Goal: Task Accomplishment & Management: Complete application form

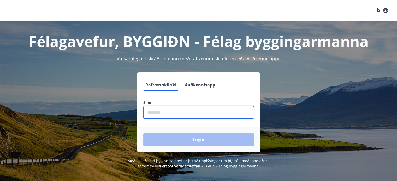
click at [176, 114] on input "phone" at bounding box center [198, 112] width 111 height 13
type input "********"
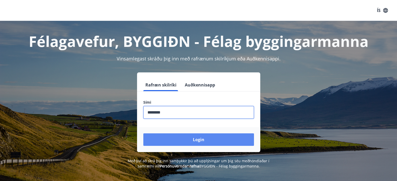
click at [189, 139] on button "Login" at bounding box center [198, 140] width 111 height 13
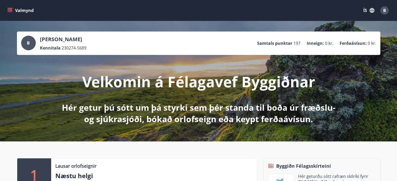
click at [11, 9] on icon "menu" at bounding box center [9, 10] width 5 height 5
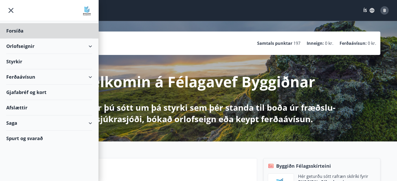
click at [15, 63] on div "Styrkir" at bounding box center [49, 61] width 86 height 15
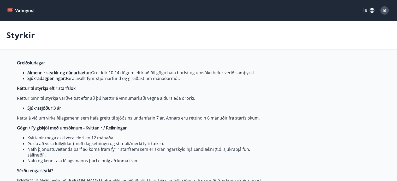
type input "***"
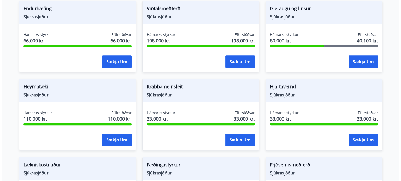
scroll to position [226, 0]
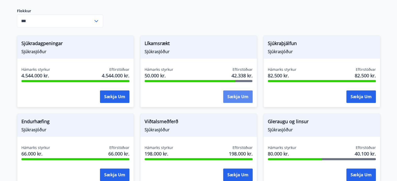
click at [239, 95] on button "Sækja um" at bounding box center [237, 97] width 29 height 13
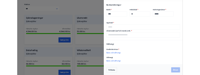
scroll to position [185, 0]
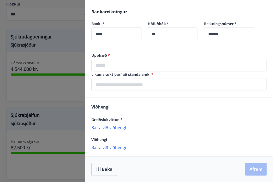
drag, startPoint x: 135, startPoint y: 128, endPoint x: 142, endPoint y: 151, distance: 23.8
drag, startPoint x: 136, startPoint y: 148, endPoint x: 126, endPoint y: 126, distance: 23.4
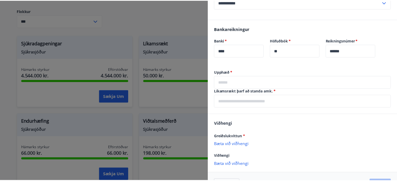
scroll to position [185, 0]
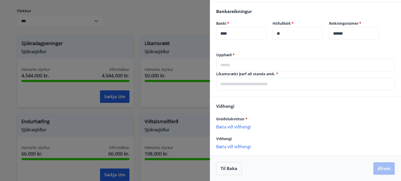
drag, startPoint x: 244, startPoint y: 128, endPoint x: 229, endPoint y: 127, distance: 15.2
drag, startPoint x: 259, startPoint y: 144, endPoint x: 166, endPoint y: 17, distance: 156.8
click at [166, 17] on div at bounding box center [200, 90] width 401 height 181
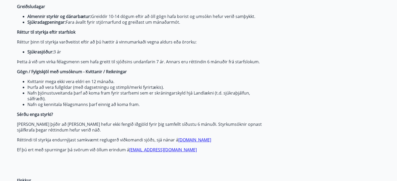
scroll to position [0, 0]
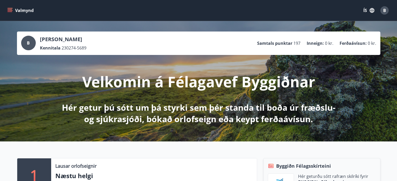
click at [29, 43] on span "B" at bounding box center [28, 43] width 3 height 6
click at [10, 10] on icon "menu" at bounding box center [9, 10] width 5 height 5
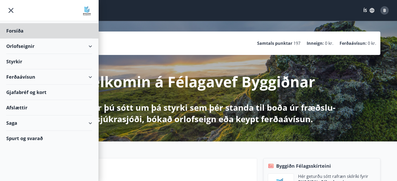
click at [18, 62] on div "Styrkir" at bounding box center [49, 61] width 86 height 15
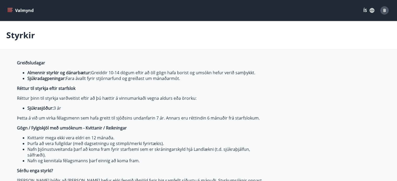
type input "***"
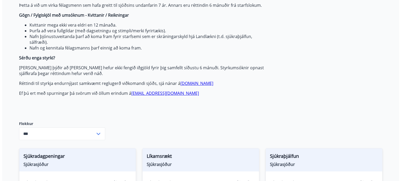
scroll to position [226, 0]
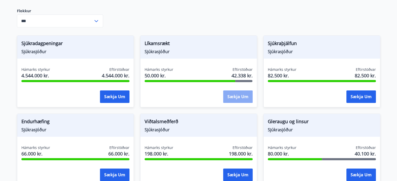
click at [244, 95] on button "Sækja um" at bounding box center [237, 97] width 29 height 13
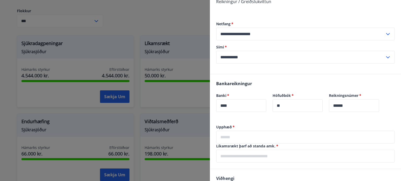
scroll to position [185, 0]
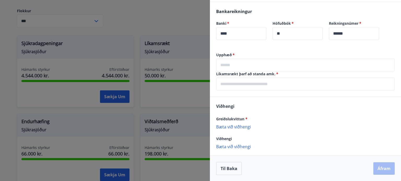
click at [243, 126] on p "Bæta við viðhengi" at bounding box center [305, 126] width 178 height 5
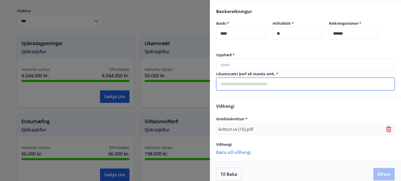
click at [231, 83] on input "text" at bounding box center [305, 84] width 178 height 13
type input "**********"
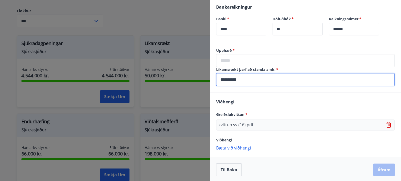
scroll to position [191, 0]
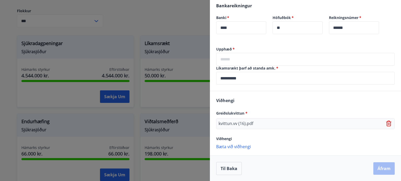
click at [242, 147] on p "Bæta við viðhengi" at bounding box center [305, 146] width 178 height 5
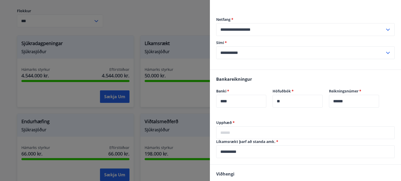
scroll to position [202, 0]
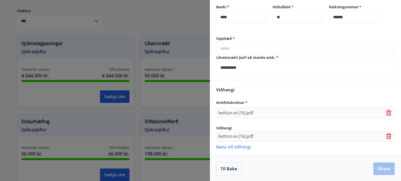
click at [379, 170] on div "Til baka Áfram" at bounding box center [305, 169] width 178 height 13
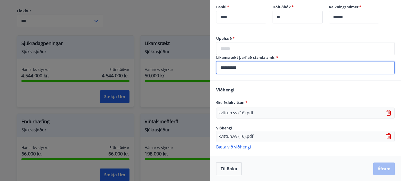
click at [259, 67] on input "**********" at bounding box center [305, 67] width 178 height 13
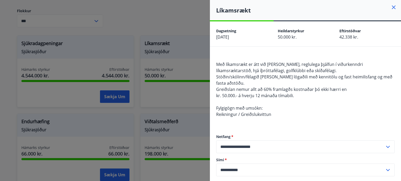
scroll to position [113, 0]
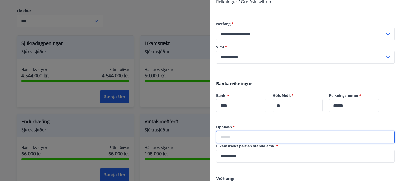
click at [241, 136] on input "text" at bounding box center [305, 137] width 178 height 13
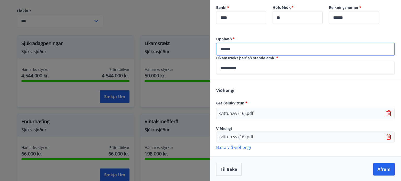
scroll to position [202, 0]
type input "******"
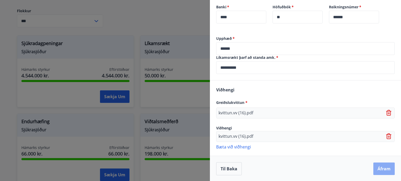
click at [382, 170] on button "Áfram" at bounding box center [383, 169] width 21 height 13
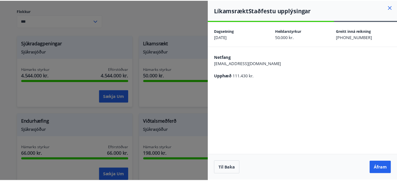
scroll to position [0, 0]
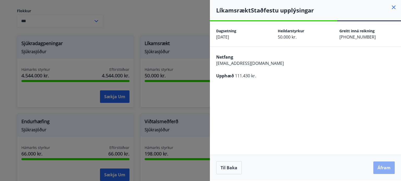
click at [382, 168] on button "Áfram" at bounding box center [383, 168] width 21 height 13
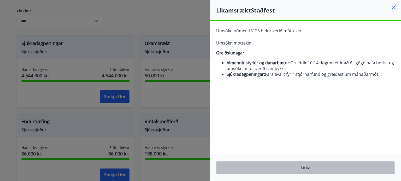
click at [306, 168] on button "Loka" at bounding box center [305, 167] width 178 height 13
